Goal: Task Accomplishment & Management: Use online tool/utility

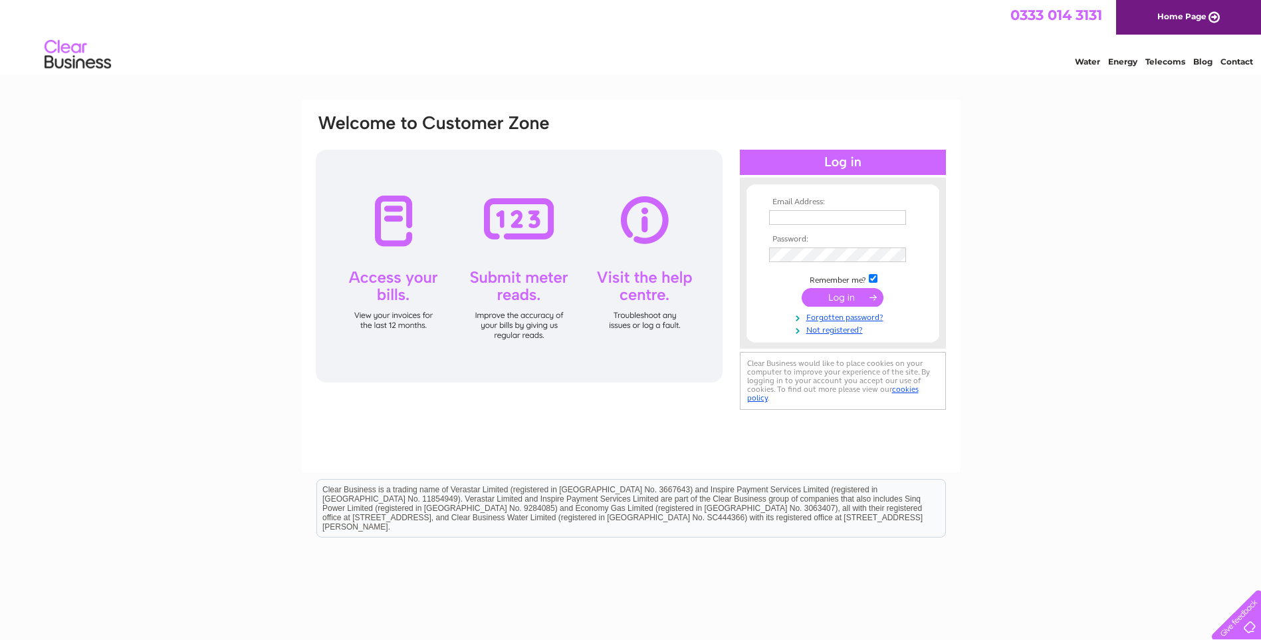
type input "ukhippo@hotmail.co.uk"
click at [831, 297] on input "submit" at bounding box center [843, 297] width 82 height 19
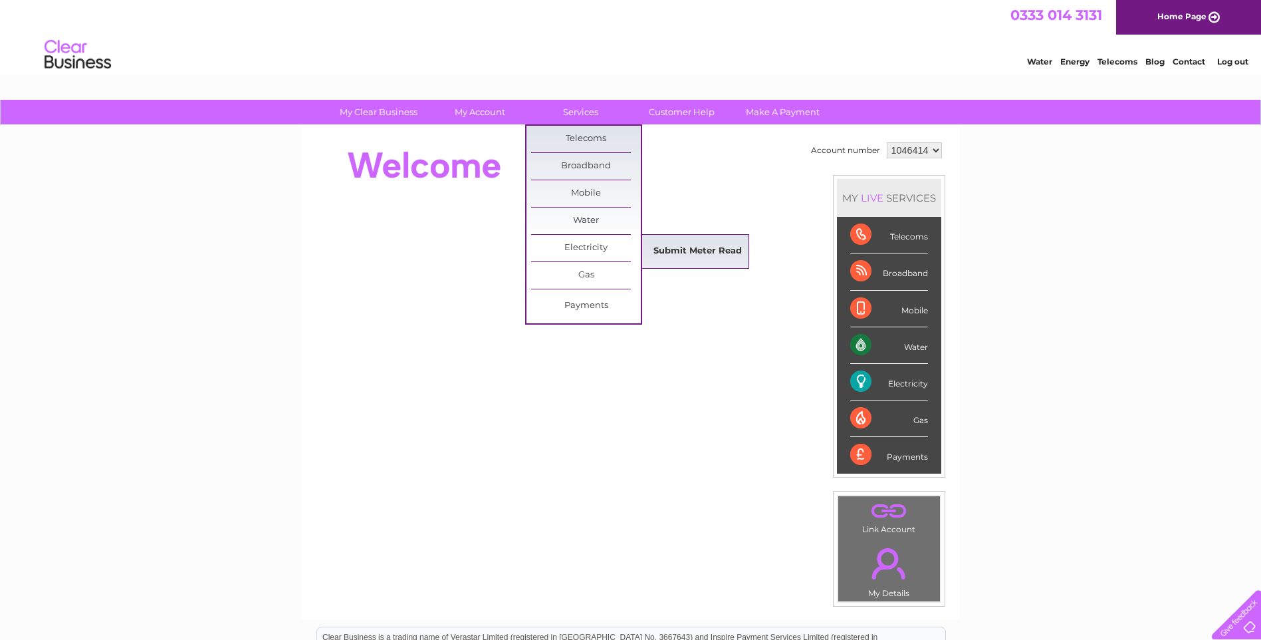
click at [667, 250] on link "Submit Meter Read" at bounding box center [698, 251] width 110 height 27
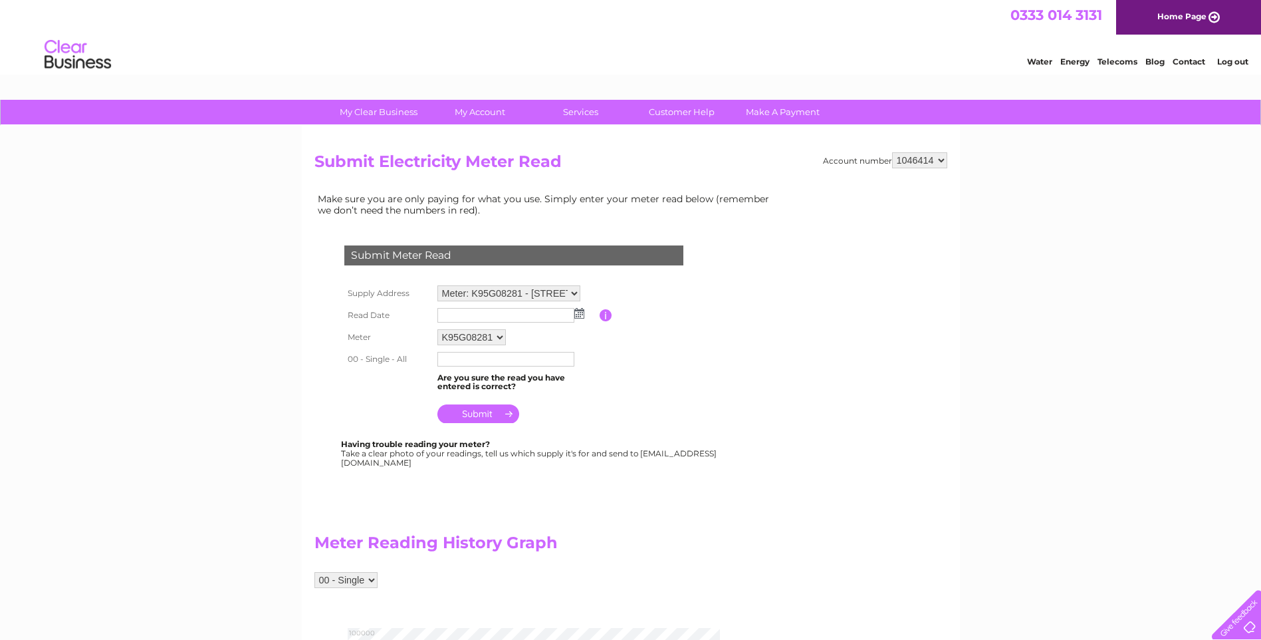
click at [574, 314] on img at bounding box center [579, 313] width 10 height 11
click at [556, 415] on link "26" at bounding box center [553, 414] width 19 height 13
type input "2025/09/26"
click at [487, 358] on input "text" at bounding box center [505, 359] width 137 height 15
type input "93736"
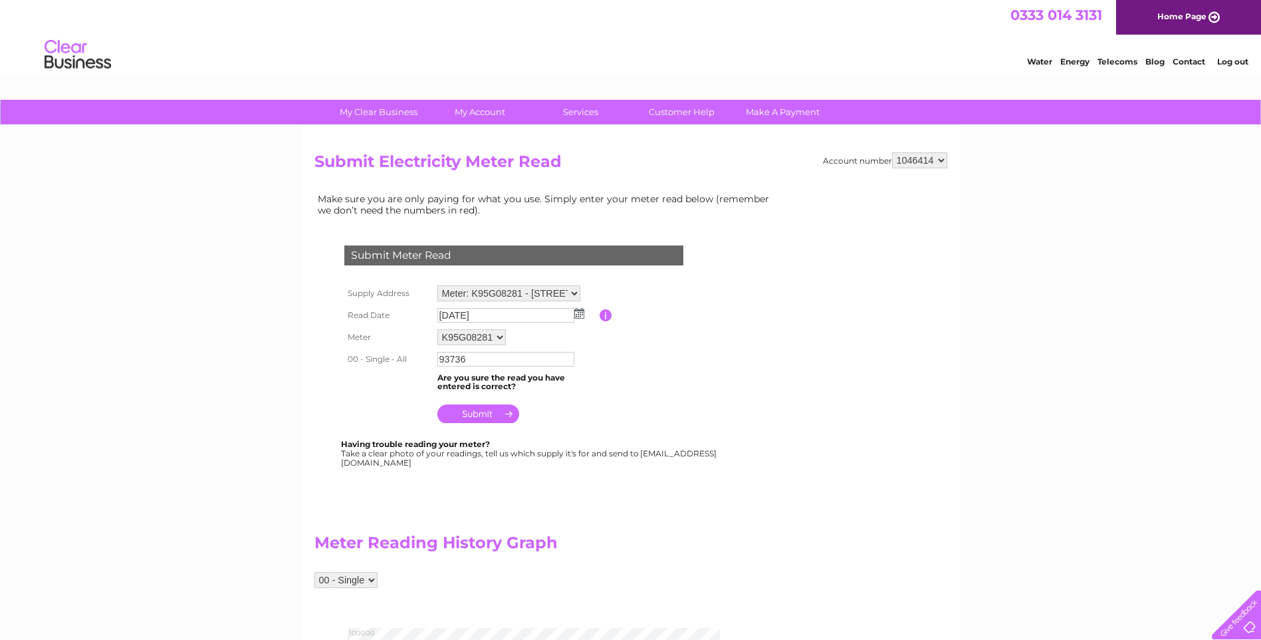
click at [473, 416] on input "submit" at bounding box center [478, 413] width 82 height 19
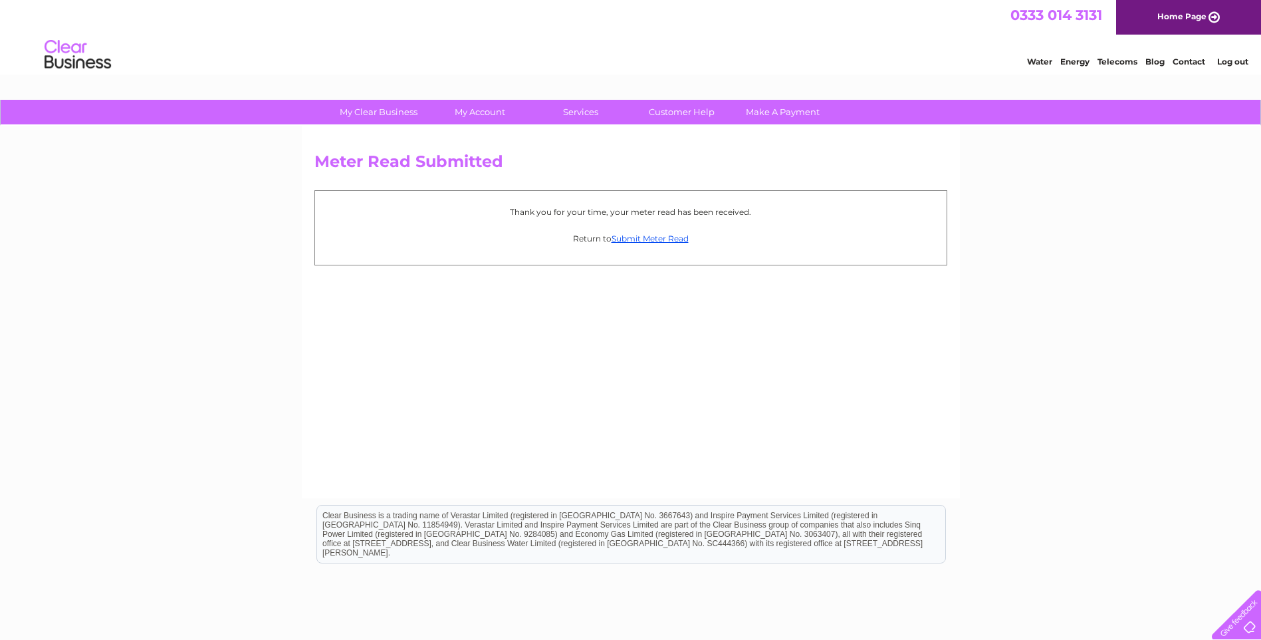
click at [501, 382] on div "Meter Read Submitted Thank you for your time, your meter read has been received…" at bounding box center [631, 312] width 658 height 372
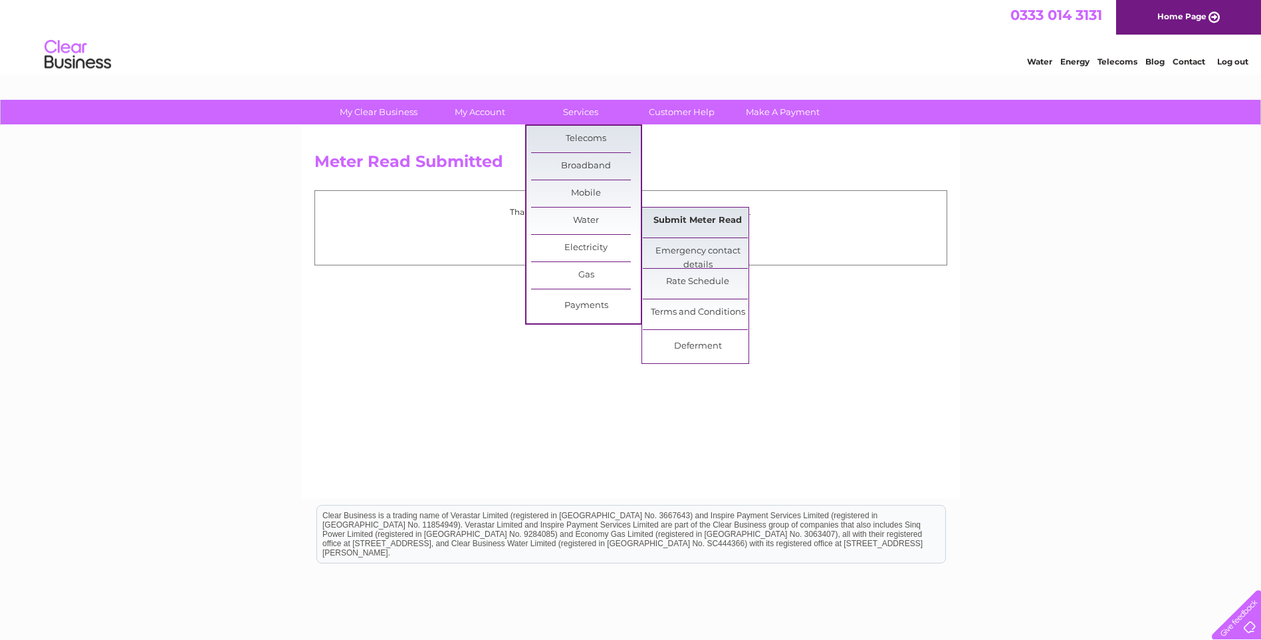
click at [669, 218] on link "Submit Meter Read" at bounding box center [698, 220] width 110 height 27
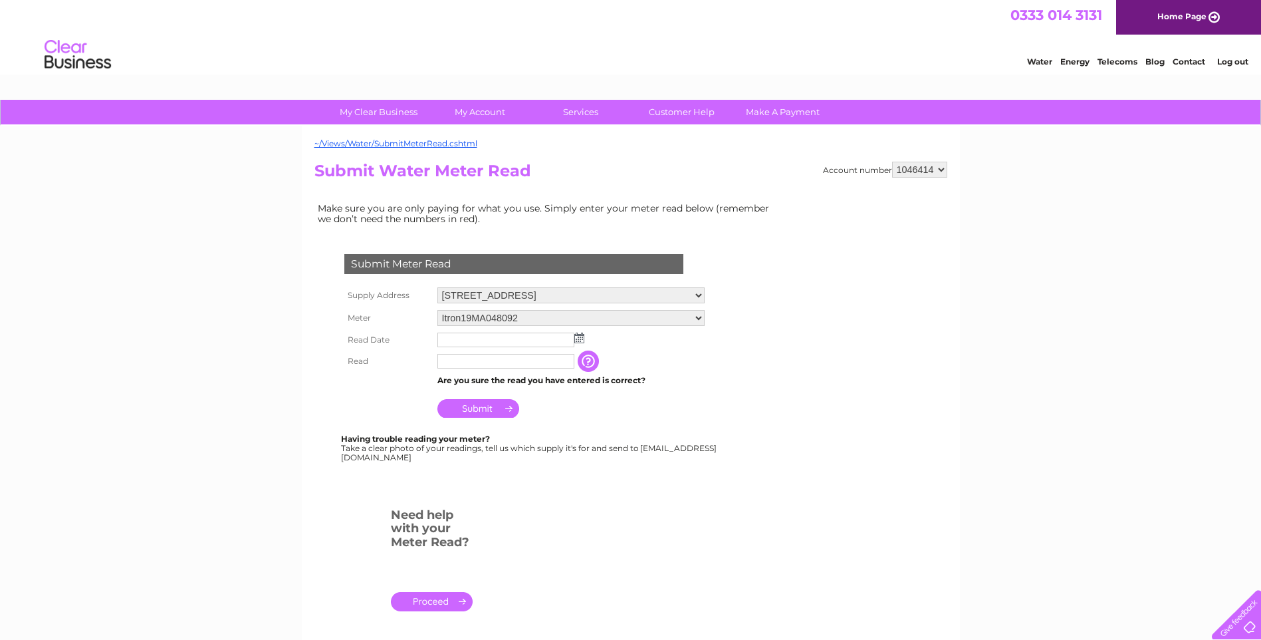
click at [578, 337] on img at bounding box center [579, 337] width 10 height 11
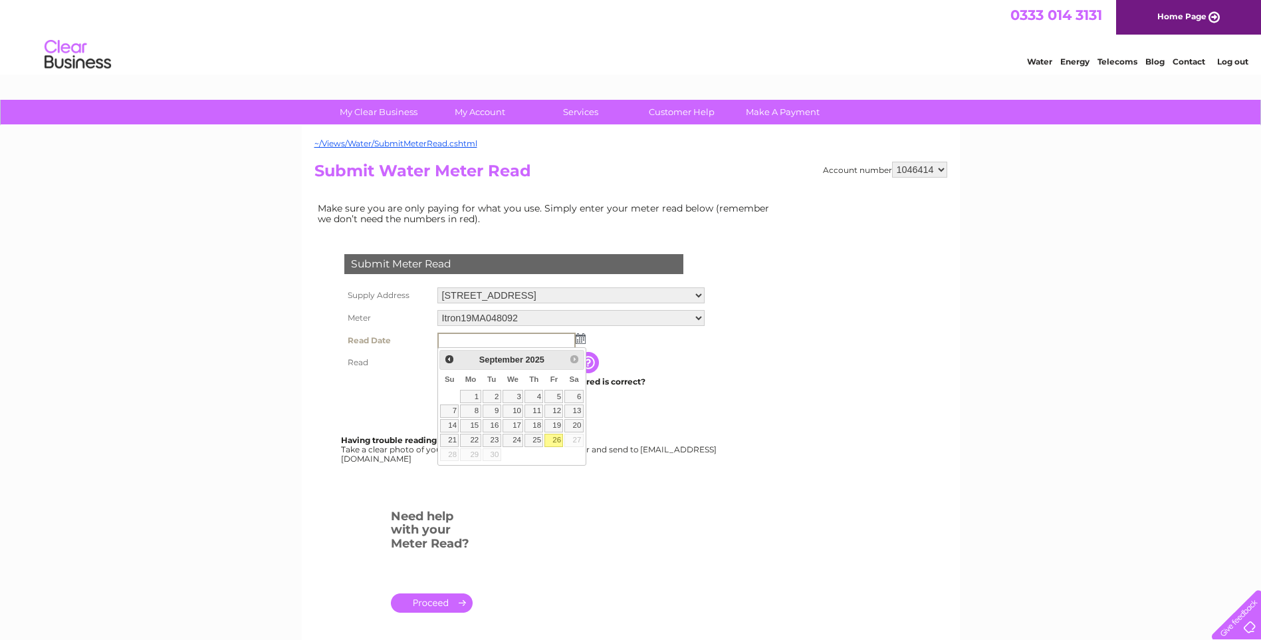
click at [557, 441] on link "26" at bounding box center [553, 439] width 19 height 13
type input "[DATE]"
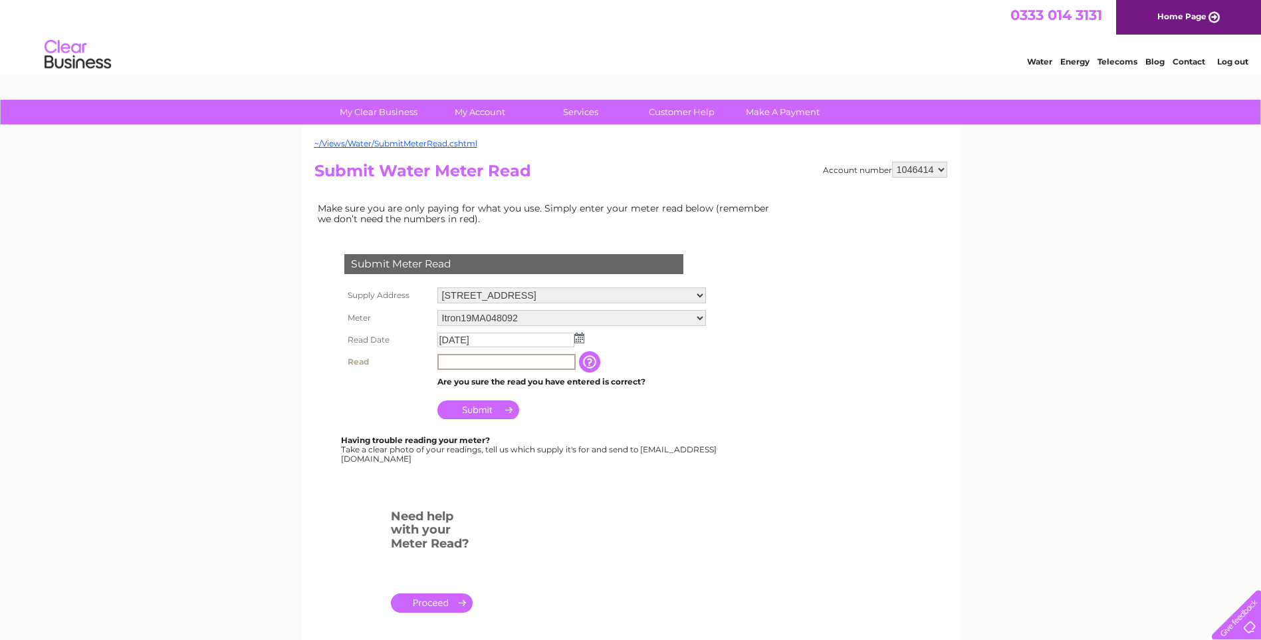
click at [456, 362] on input "text" at bounding box center [506, 362] width 138 height 16
click at [475, 410] on input "Submit" at bounding box center [478, 409] width 82 height 19
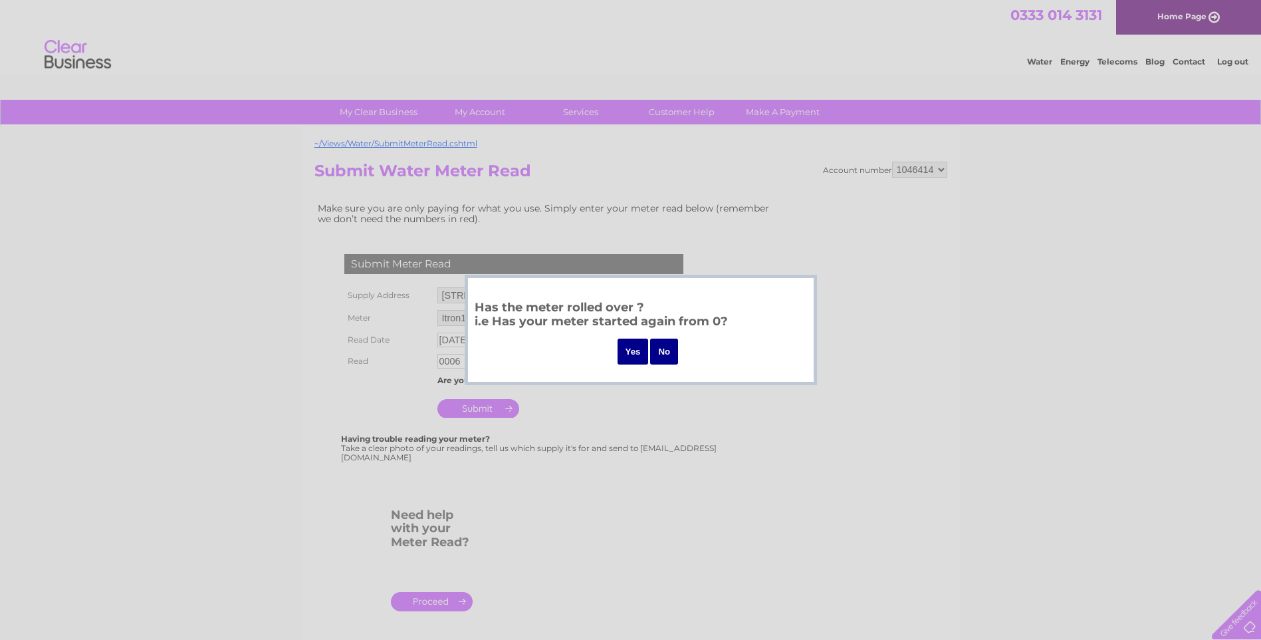
click at [634, 354] on input "Yes" at bounding box center [633, 351] width 31 height 26
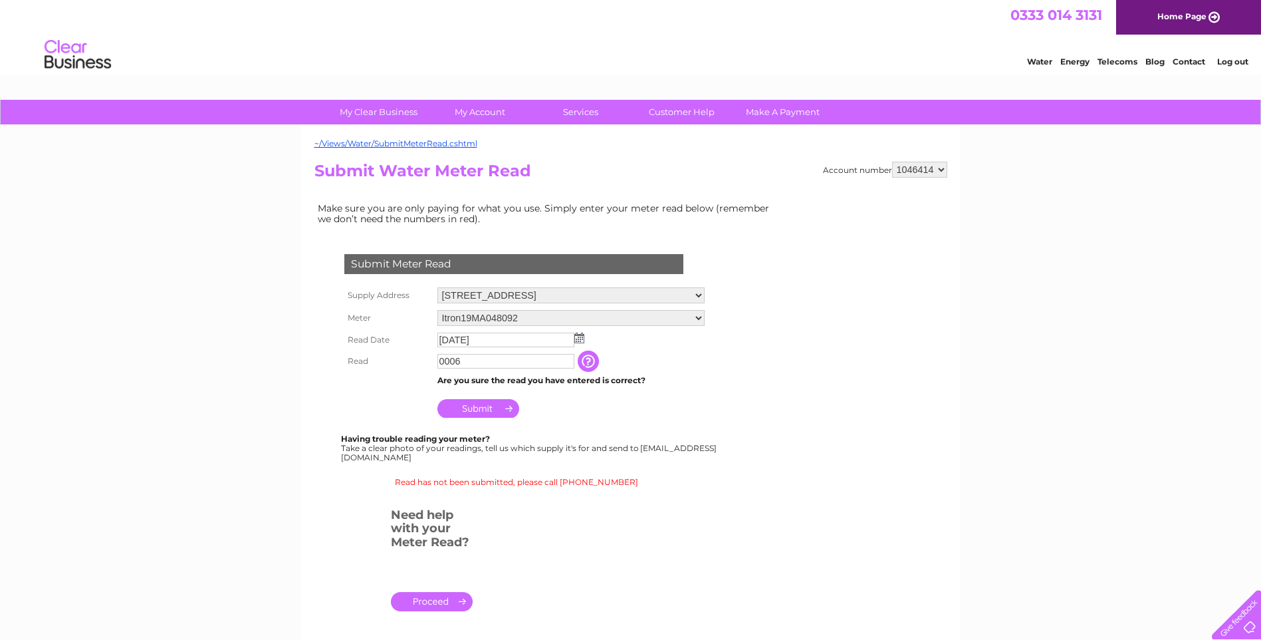
click at [478, 406] on input "Submit" at bounding box center [478, 408] width 82 height 19
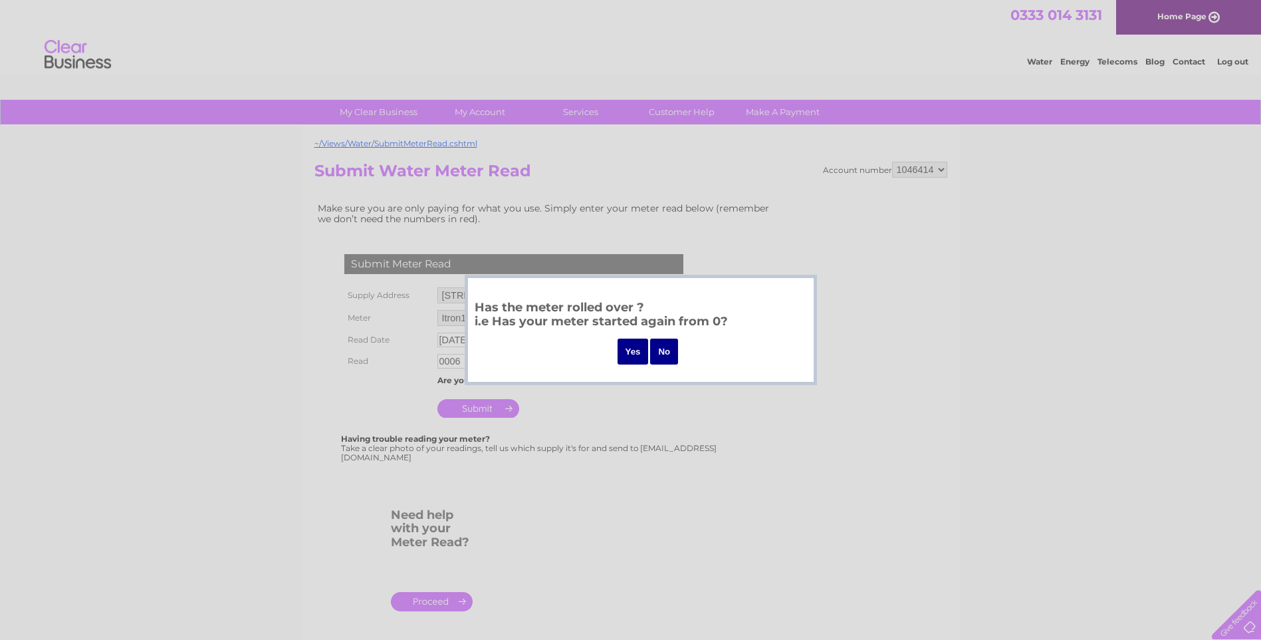
click at [665, 354] on input "No" at bounding box center [664, 351] width 28 height 26
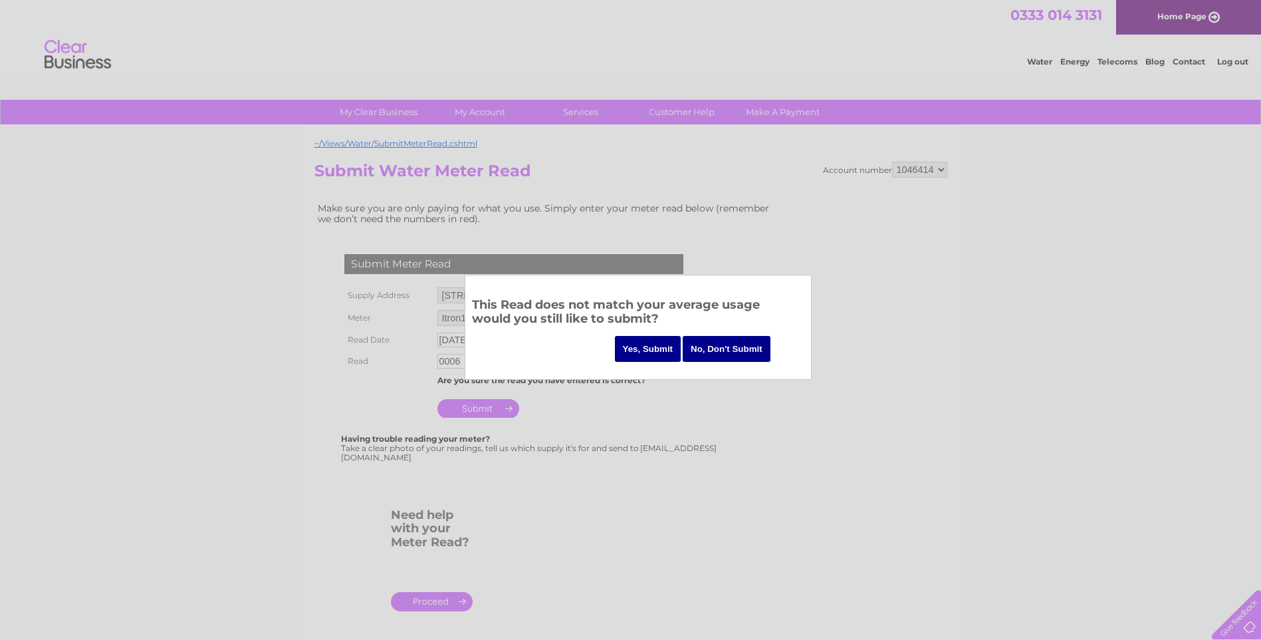
click at [712, 339] on input "No, Don't Submit" at bounding box center [727, 349] width 88 height 26
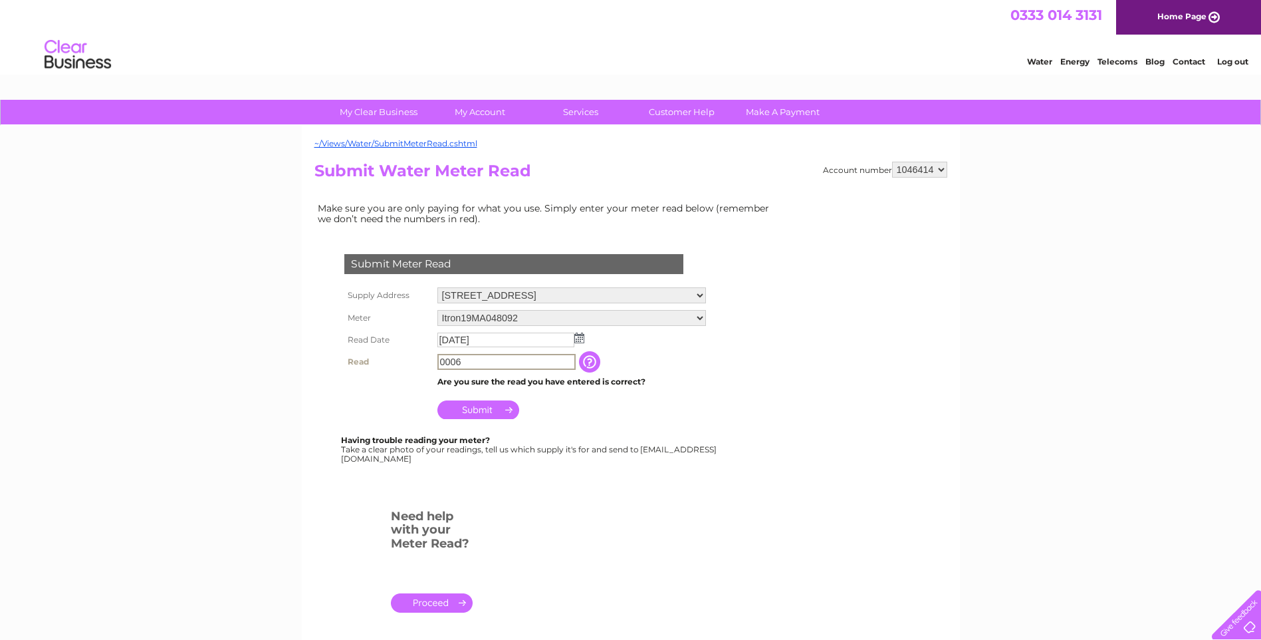
click at [463, 359] on input "0006" at bounding box center [506, 362] width 138 height 16
click at [471, 410] on input "Submit" at bounding box center [478, 408] width 82 height 19
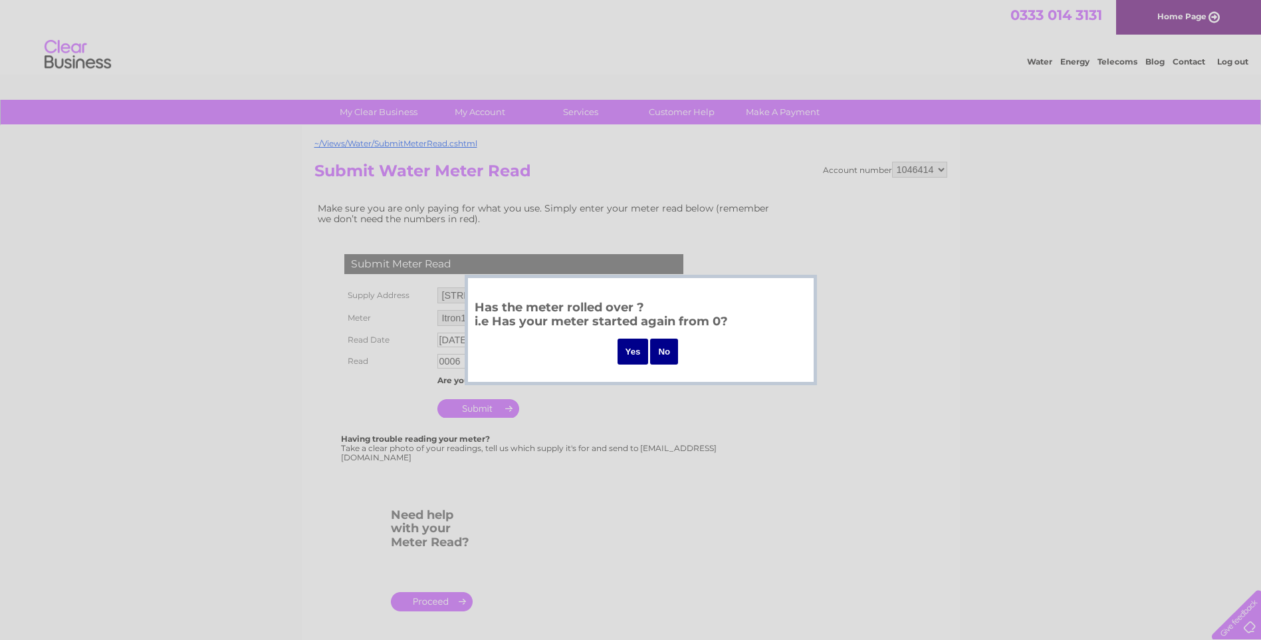
click at [669, 348] on input "No" at bounding box center [664, 351] width 28 height 26
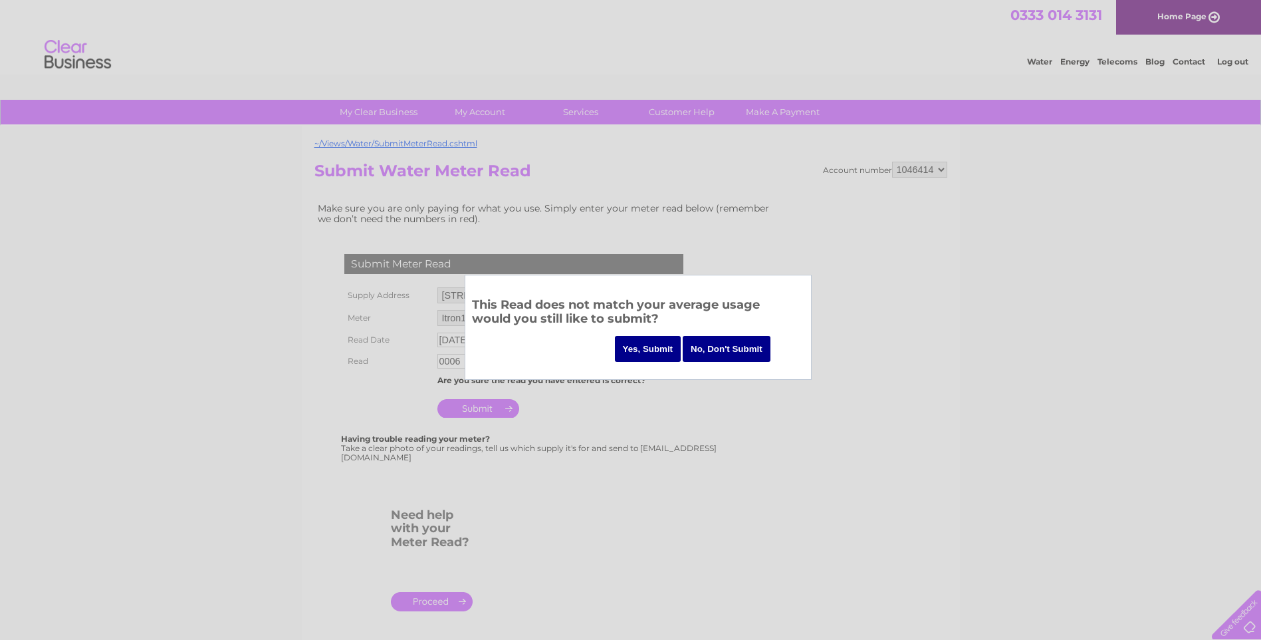
click at [706, 346] on input "No, Don't Submit" at bounding box center [727, 349] width 88 height 26
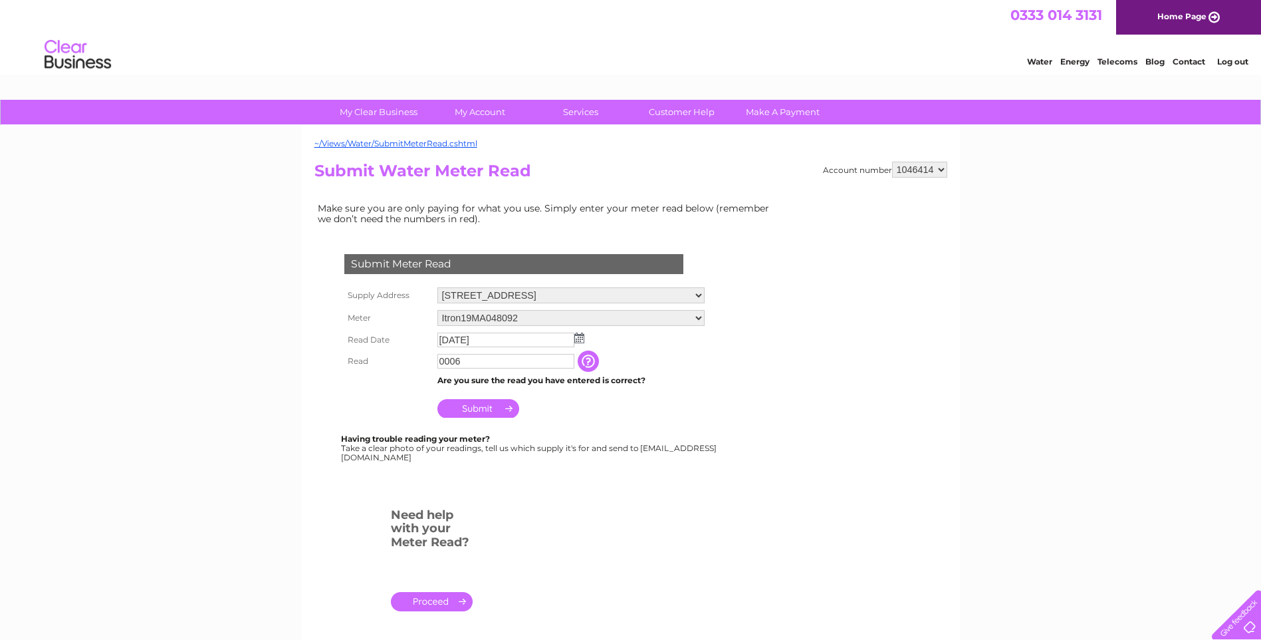
click at [476, 360] on input "0006" at bounding box center [505, 361] width 137 height 15
click at [459, 360] on input "000653" at bounding box center [506, 362] width 138 height 16
click at [505, 364] on input "000653" at bounding box center [506, 362] width 138 height 16
type input "0006"
drag, startPoint x: 436, startPoint y: 600, endPoint x: 424, endPoint y: 598, distance: 12.1
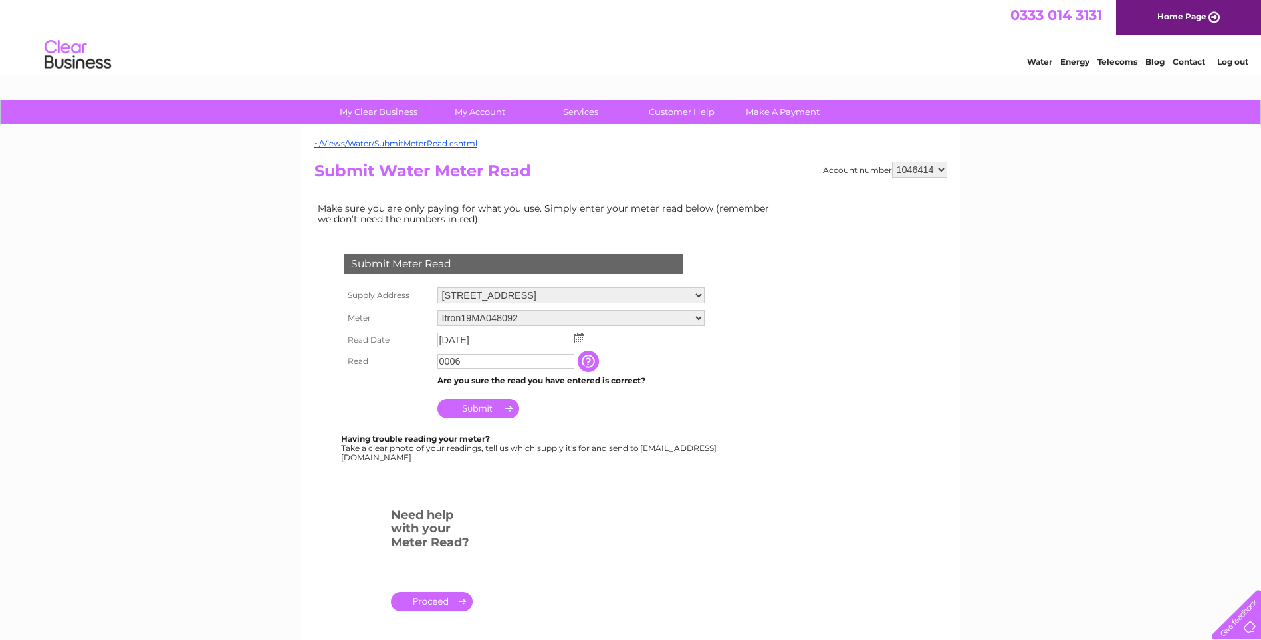
drag, startPoint x: 424, startPoint y: 598, endPoint x: 588, endPoint y: 558, distance: 168.3
click at [588, 558] on form "Submit Meter Read Supply Address 115 Lindon Road, Walsall, West Midlands, WS8 7…" at bounding box center [546, 438] width 465 height 422
click at [423, 605] on link "." at bounding box center [432, 601] width 82 height 19
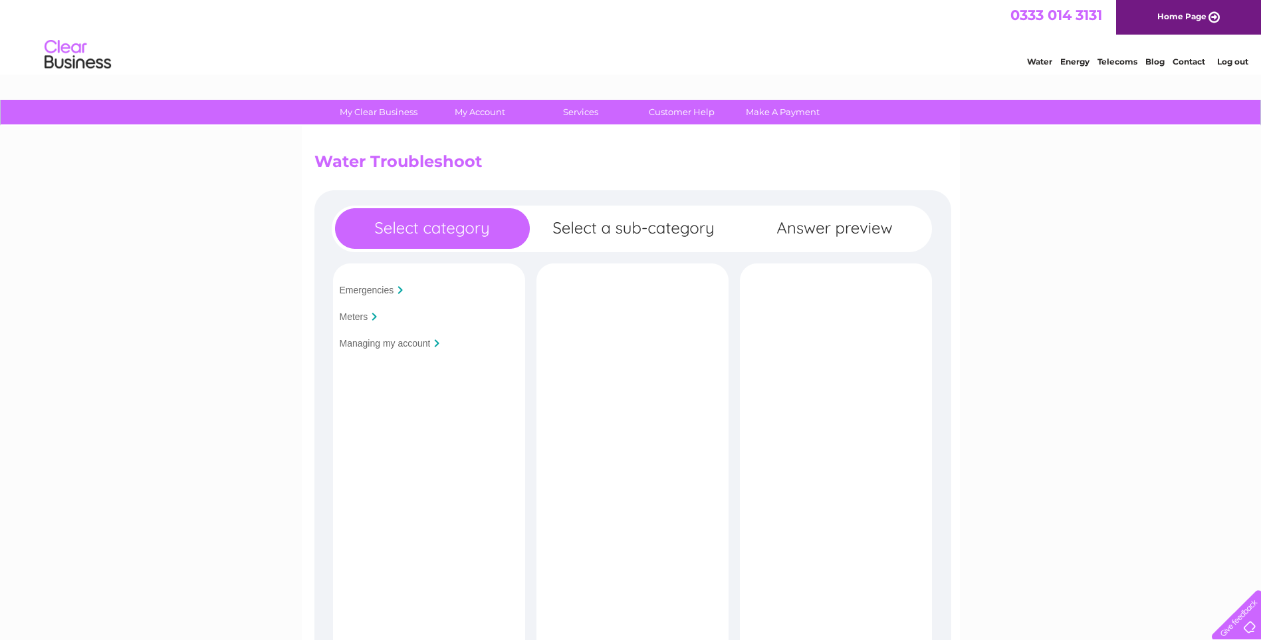
click at [360, 315] on input "Meters" at bounding box center [354, 316] width 29 height 11
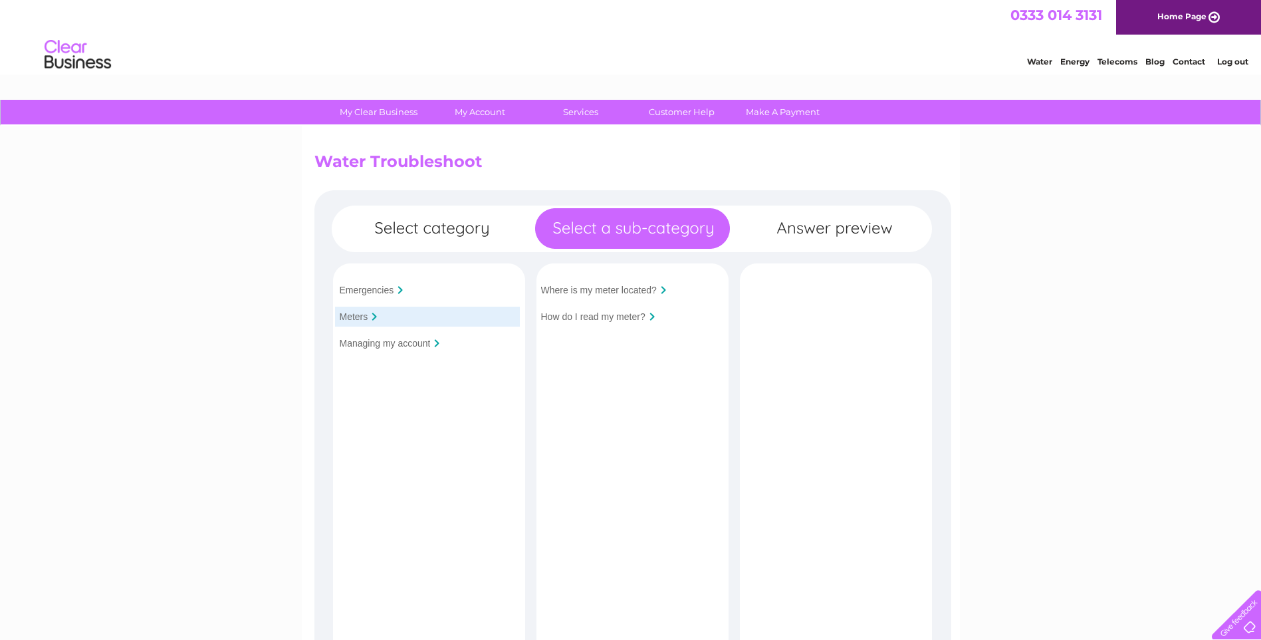
click at [576, 318] on input "How do I read my meter?" at bounding box center [593, 316] width 104 height 11
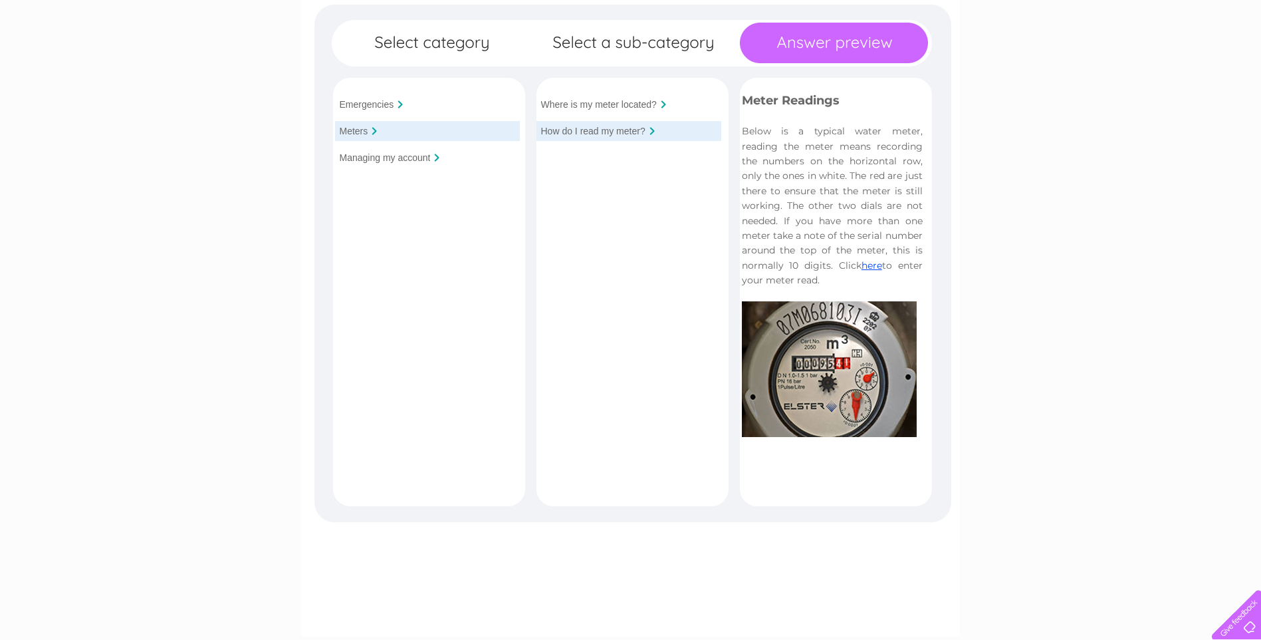
scroll to position [195, 0]
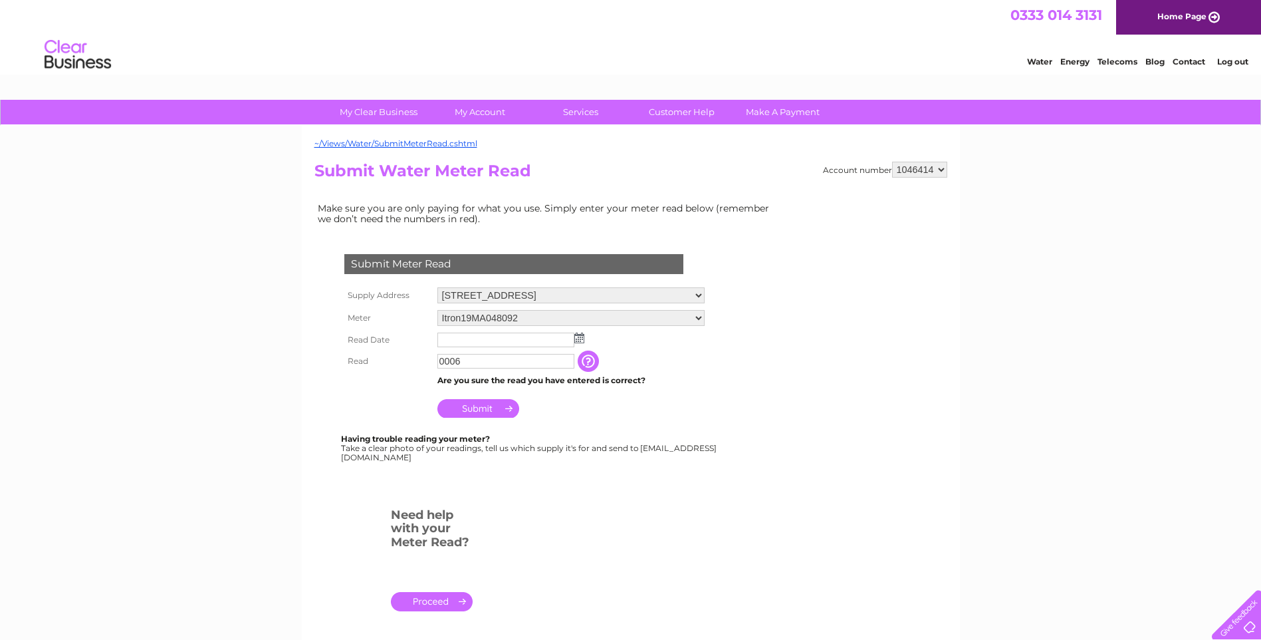
click at [465, 358] on input "0006" at bounding box center [505, 361] width 137 height 15
type input "00061"
click at [478, 408] on input "Submit" at bounding box center [478, 408] width 82 height 19
click at [583, 338] on img at bounding box center [579, 337] width 10 height 11
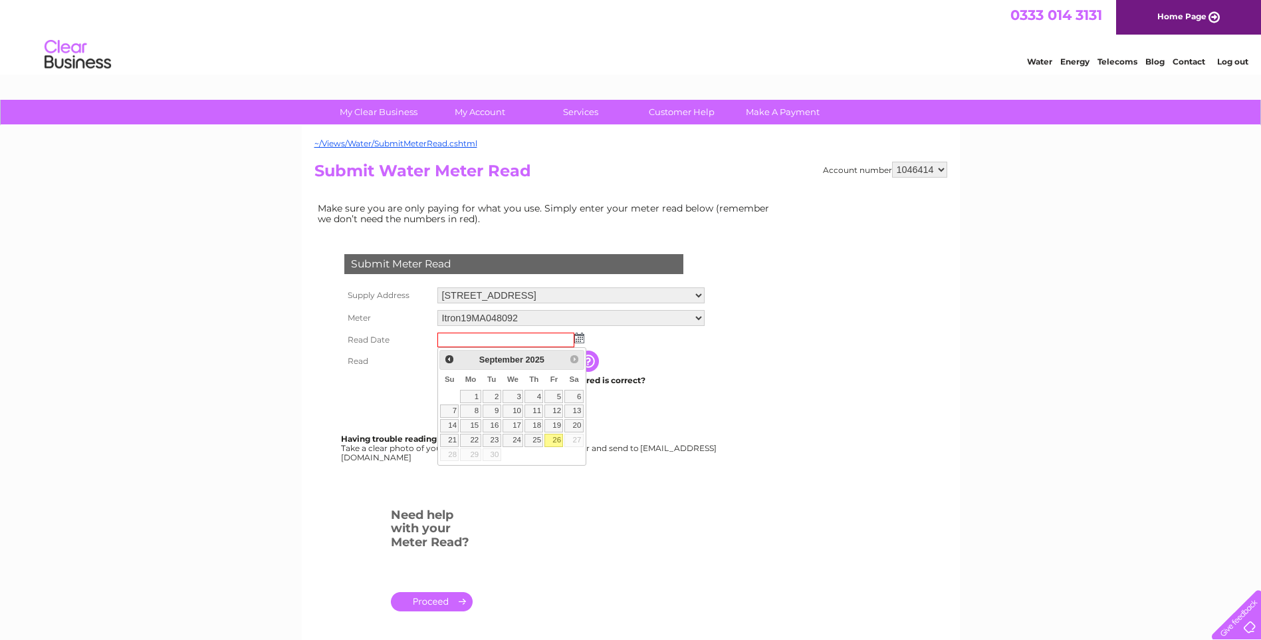
click at [554, 438] on link "26" at bounding box center [553, 439] width 19 height 13
type input "[DATE]"
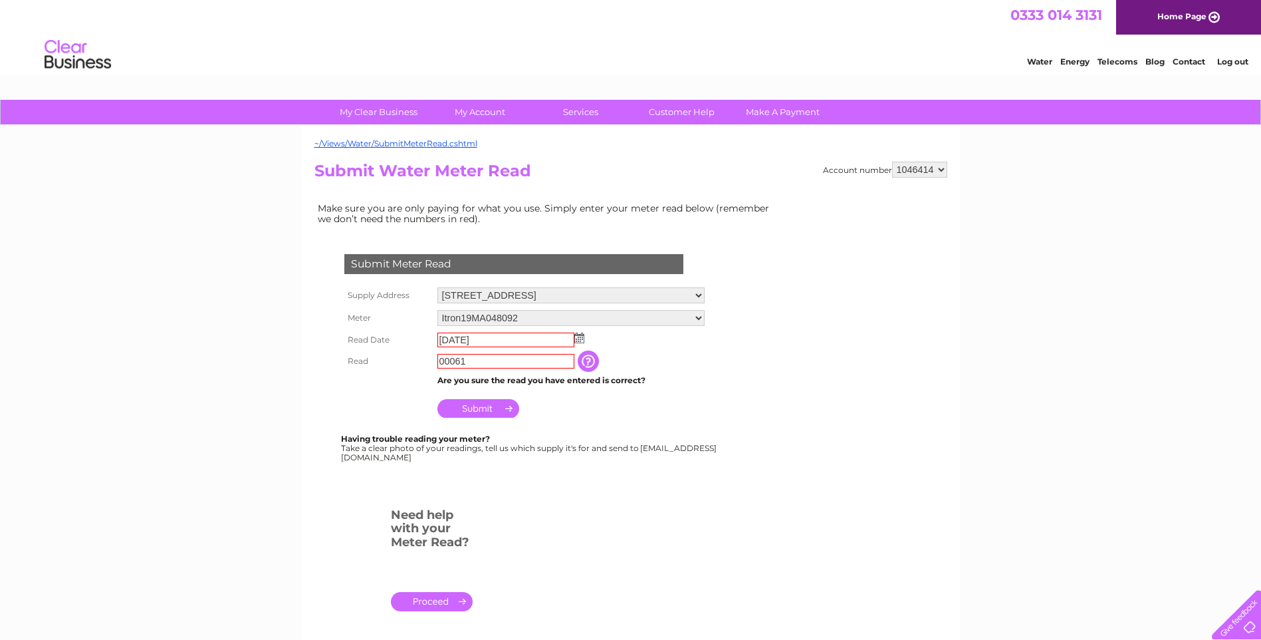
click at [491, 403] on input "Submit" at bounding box center [478, 408] width 82 height 19
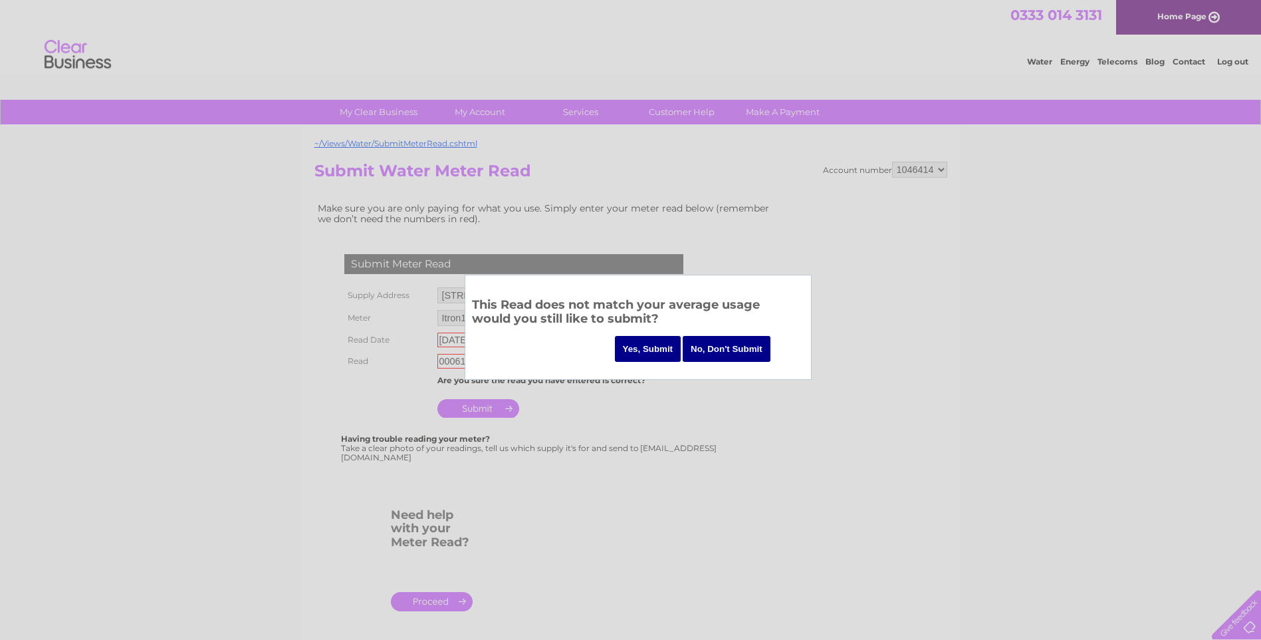
click at [660, 344] on input "Yes, Submit" at bounding box center [648, 349] width 66 height 26
